Goal: Navigation & Orientation: Find specific page/section

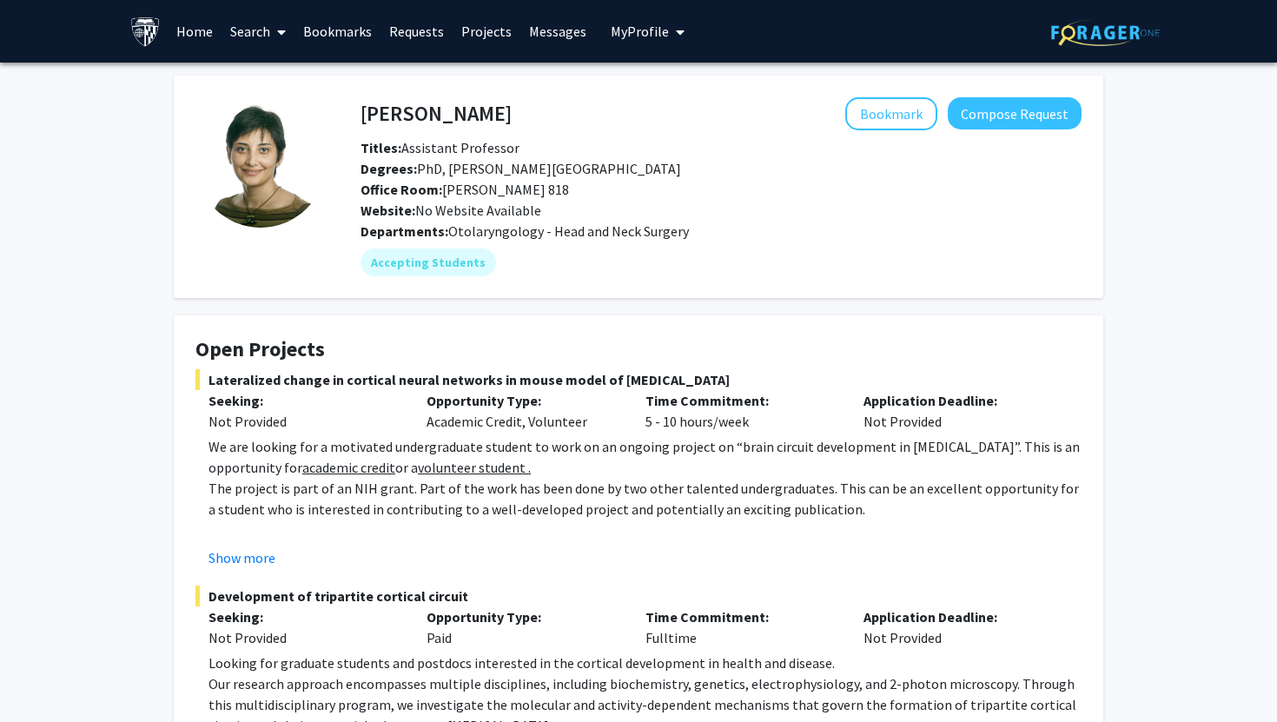
click at [347, 61] on link "Bookmarks" at bounding box center [338, 31] width 86 height 61
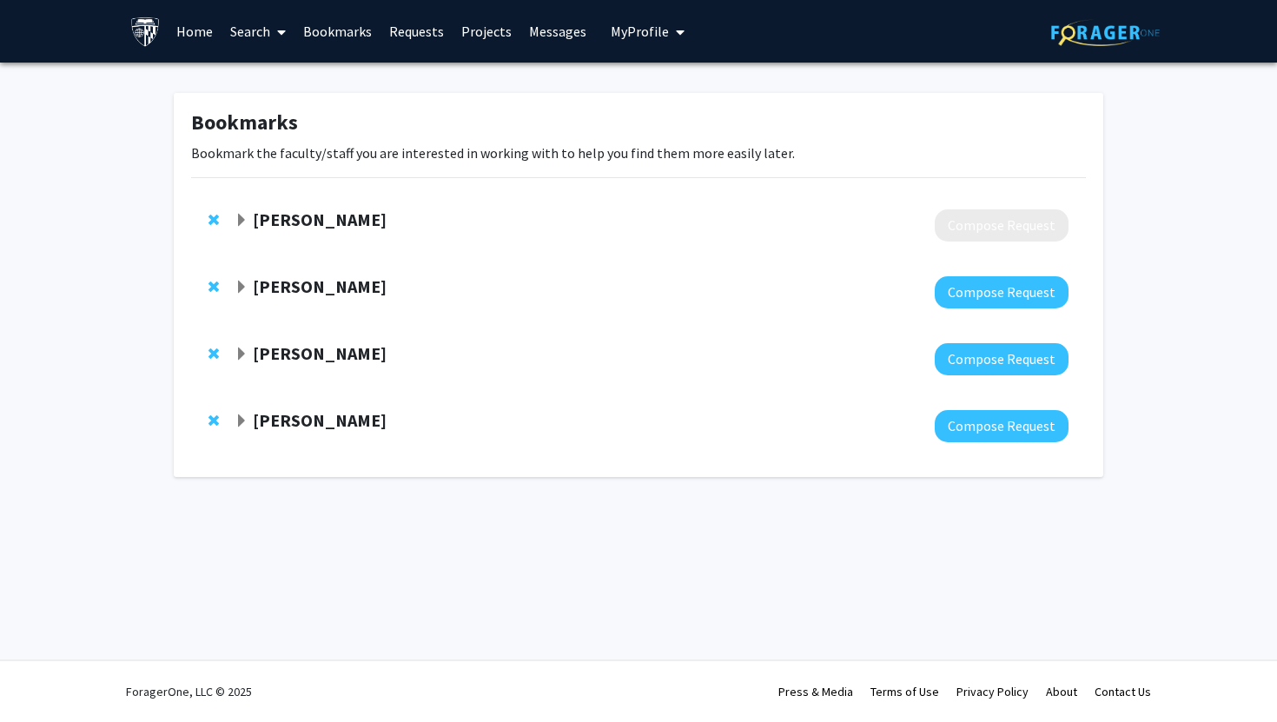
click at [421, 55] on link "Requests" at bounding box center [417, 31] width 72 height 61
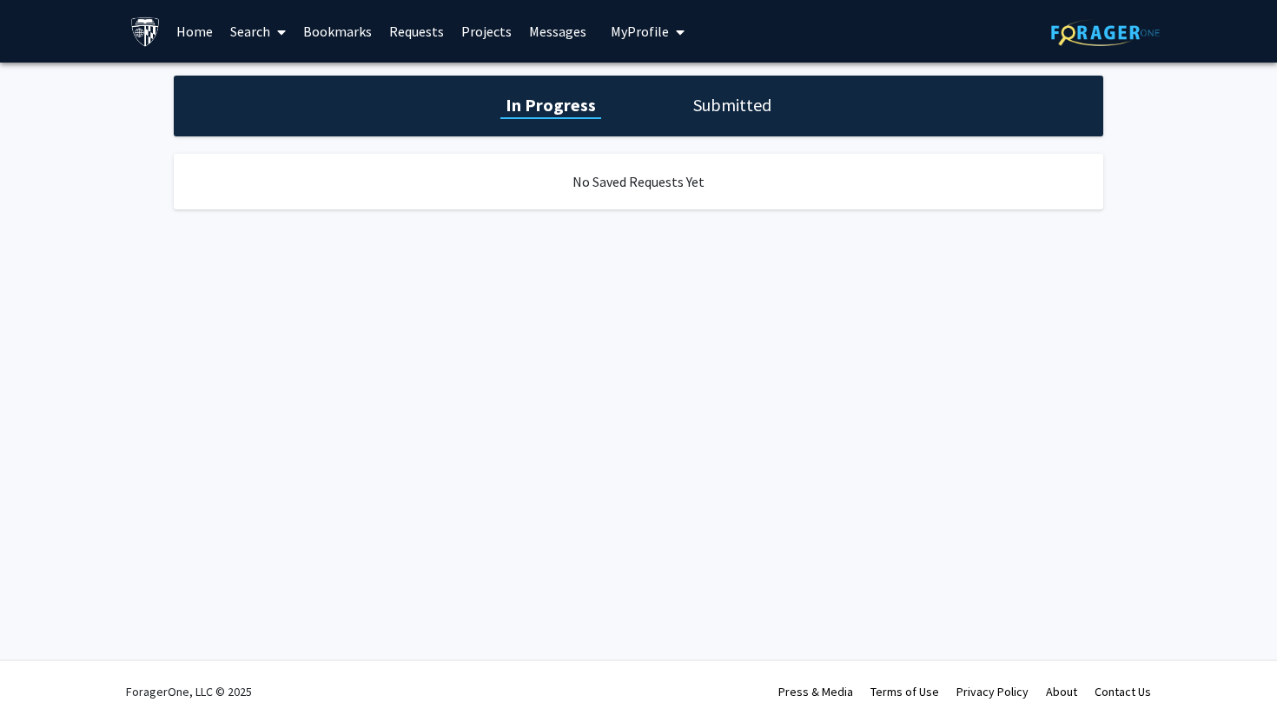
click at [484, 36] on link "Projects" at bounding box center [487, 31] width 68 height 61
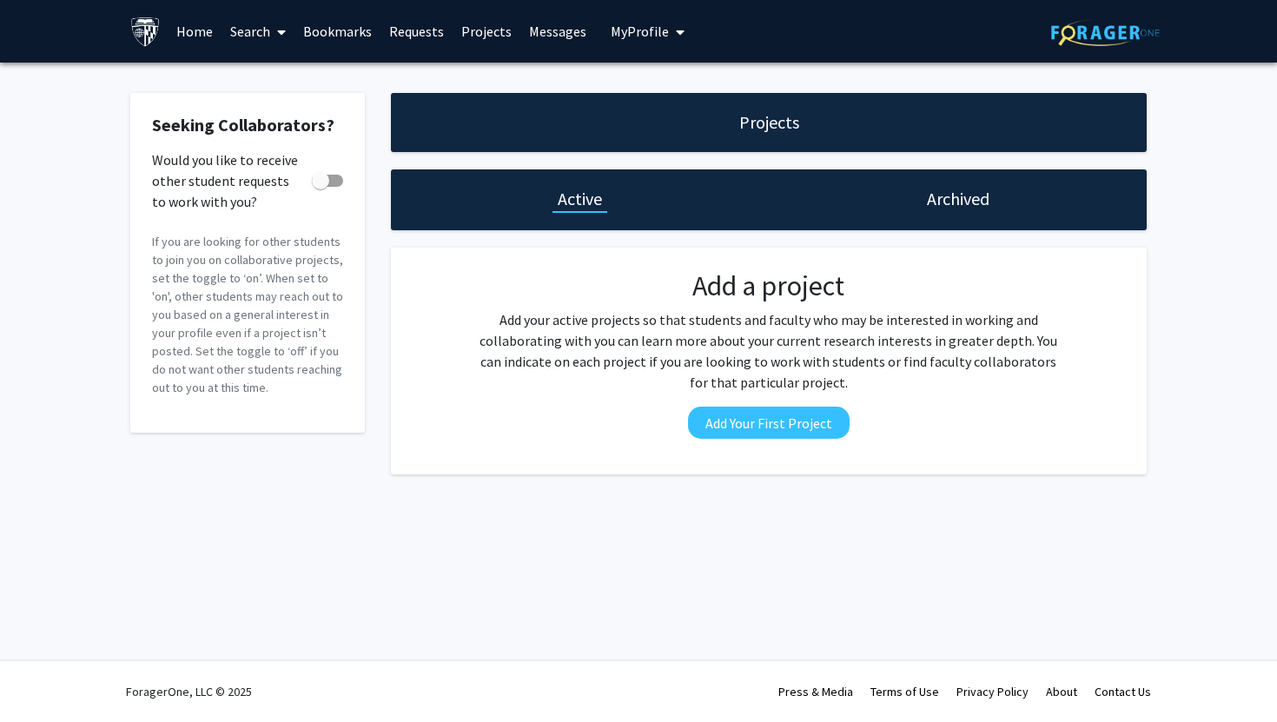
click at [541, 29] on link "Messages" at bounding box center [557, 31] width 75 height 61
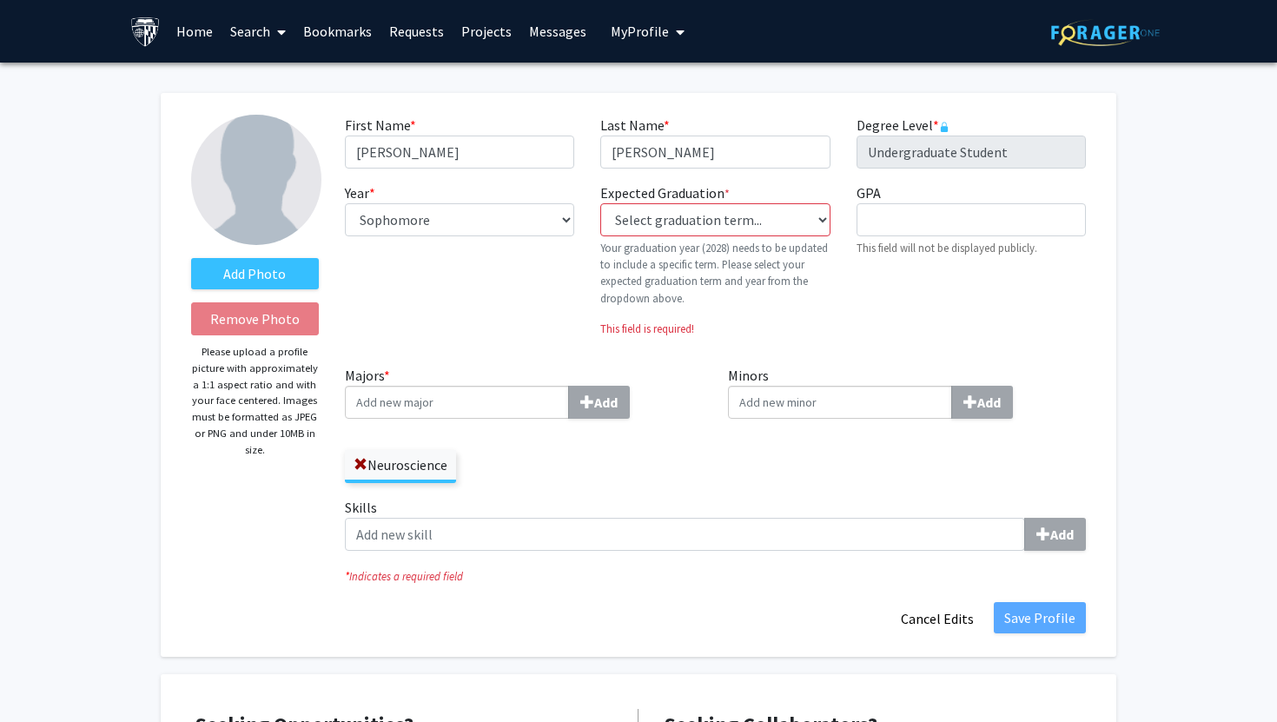
select select "sophomore"
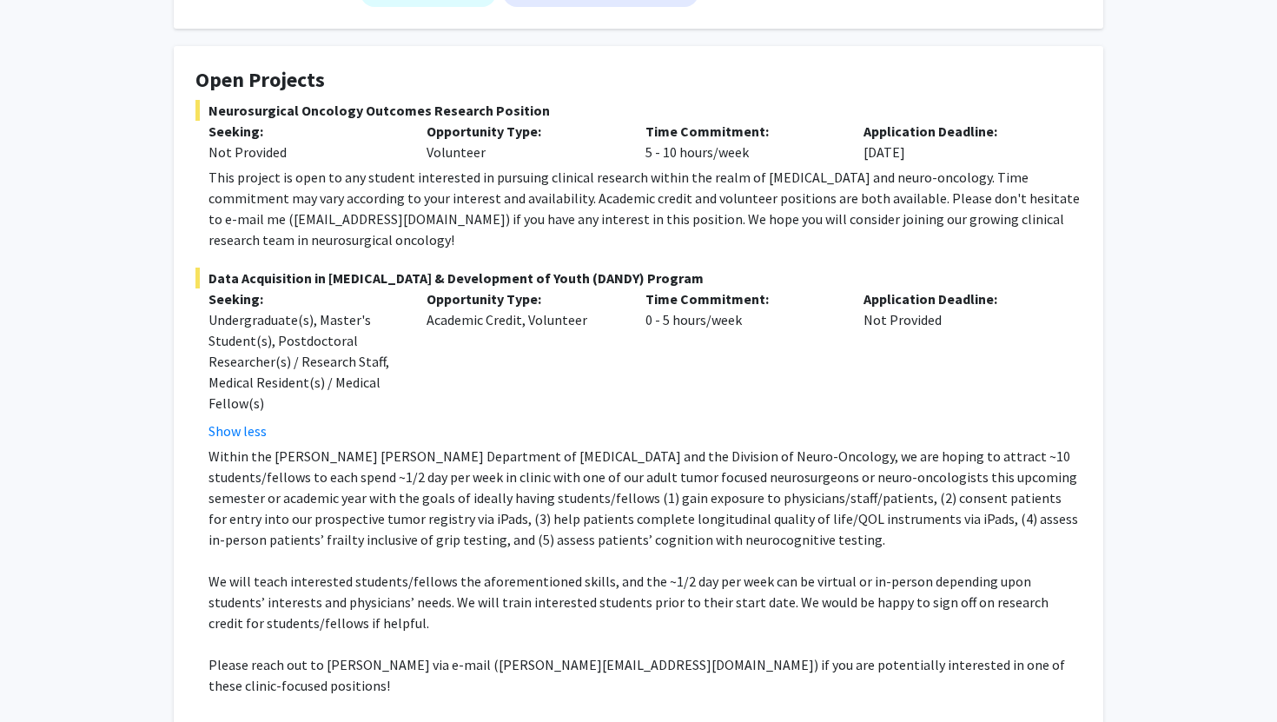
scroll to position [293, 0]
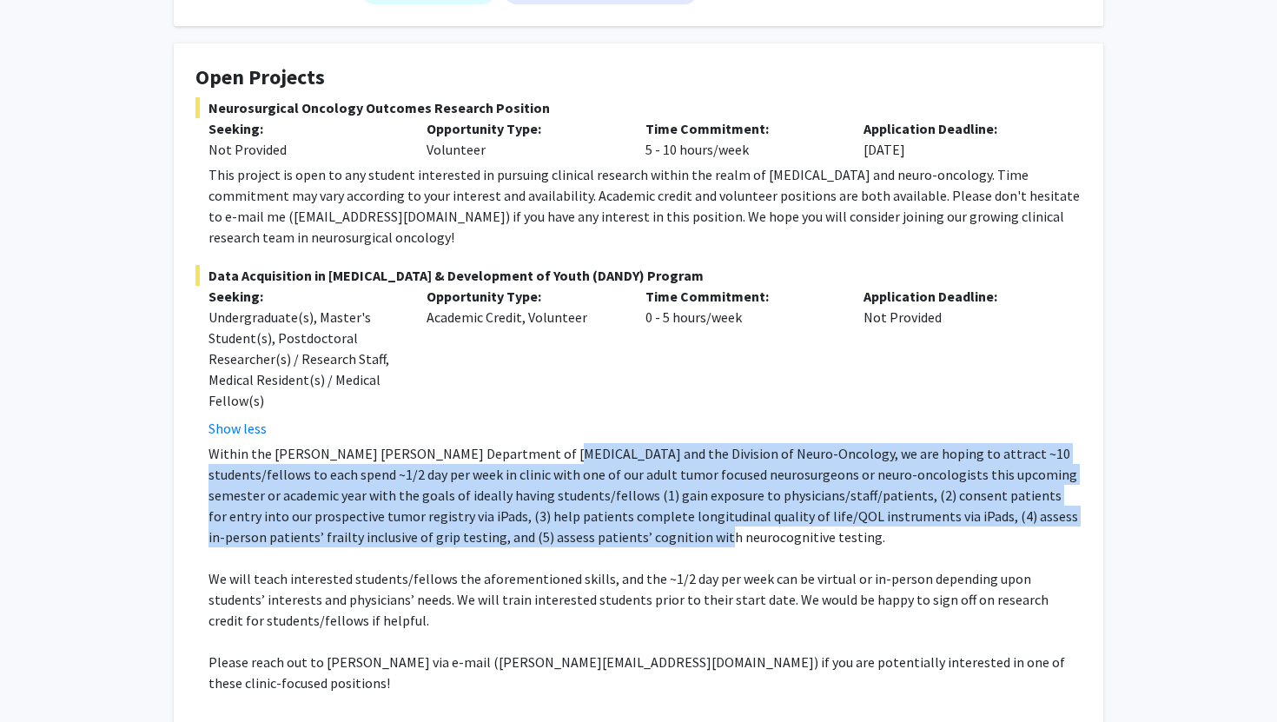
drag, startPoint x: 540, startPoint y: 431, endPoint x: 565, endPoint y: 506, distance: 78.6
click at [565, 506] on p "Within the [PERSON_NAME] [PERSON_NAME] Department of [MEDICAL_DATA] and the Div…" at bounding box center [645, 495] width 873 height 104
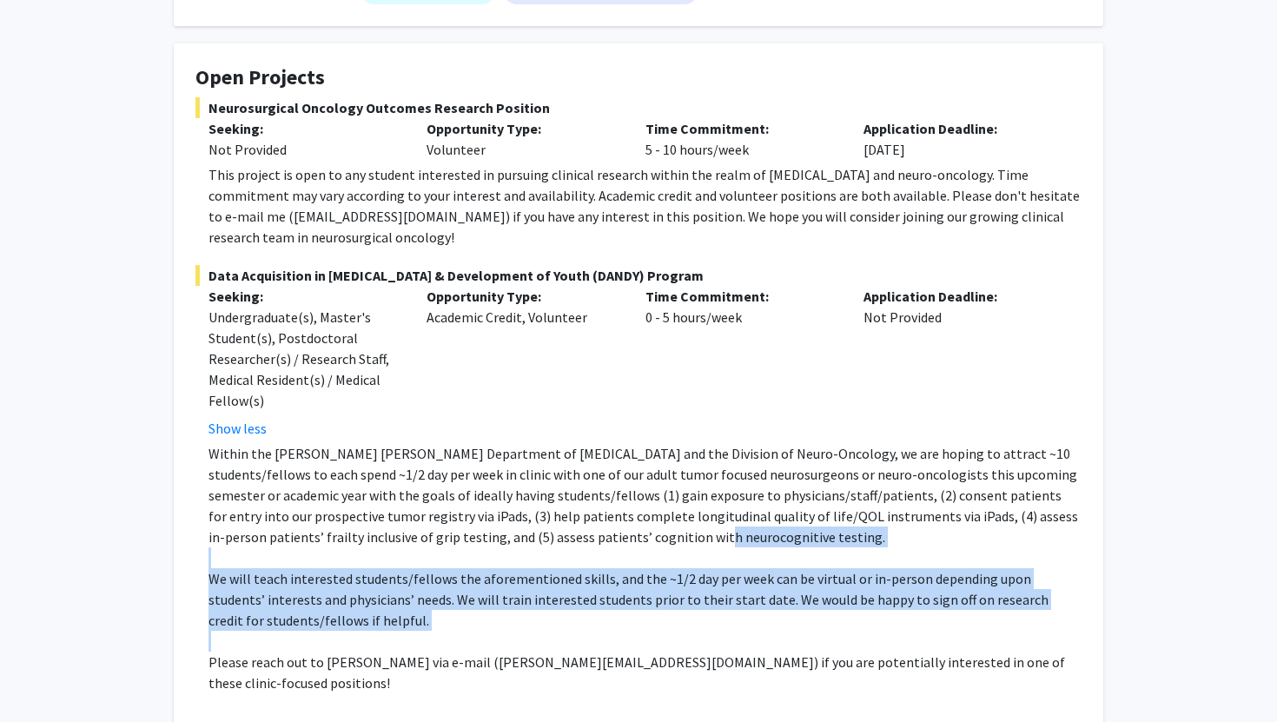
drag, startPoint x: 565, startPoint y: 506, endPoint x: 584, endPoint y: 613, distance: 108.6
click at [586, 614] on div "Within the Johns Hopkins Department of Neurosurgery and the Division of Neuro-O…" at bounding box center [645, 578] width 873 height 271
click at [584, 631] on p at bounding box center [645, 641] width 873 height 21
